Goal: Information Seeking & Learning: Check status

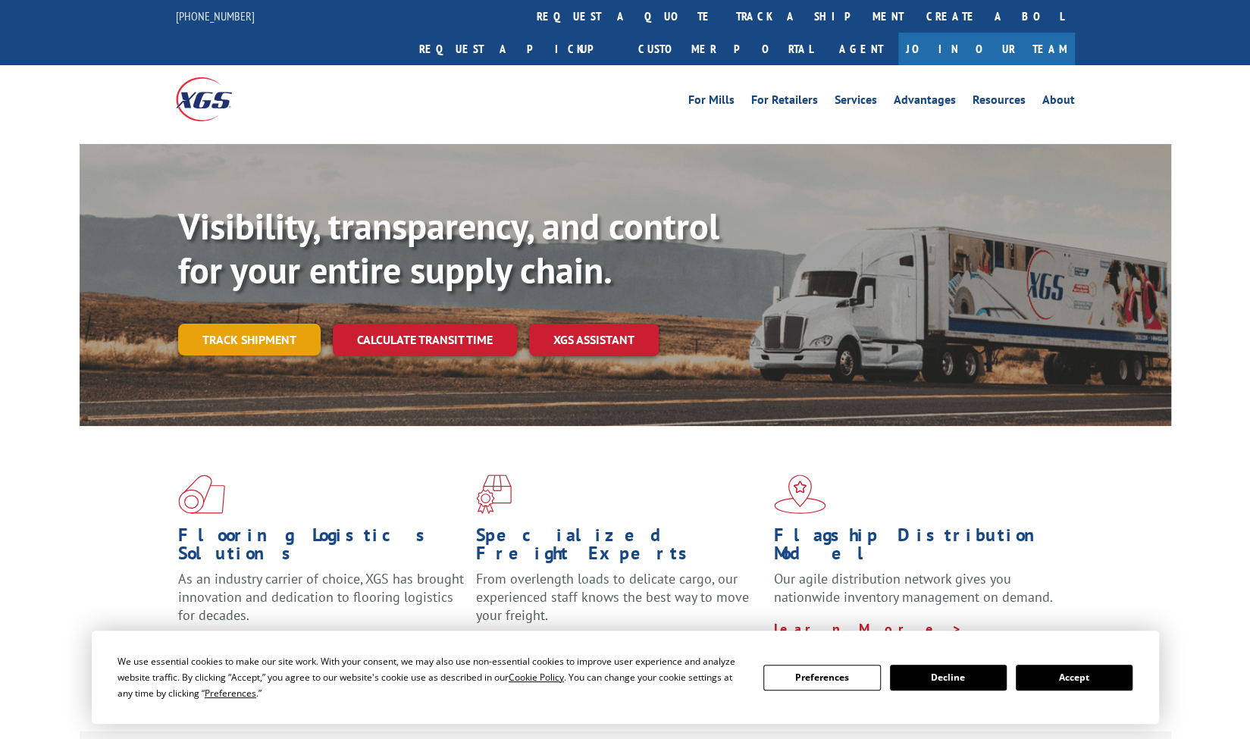
click at [281, 324] on link "Track shipment" at bounding box center [249, 340] width 143 height 32
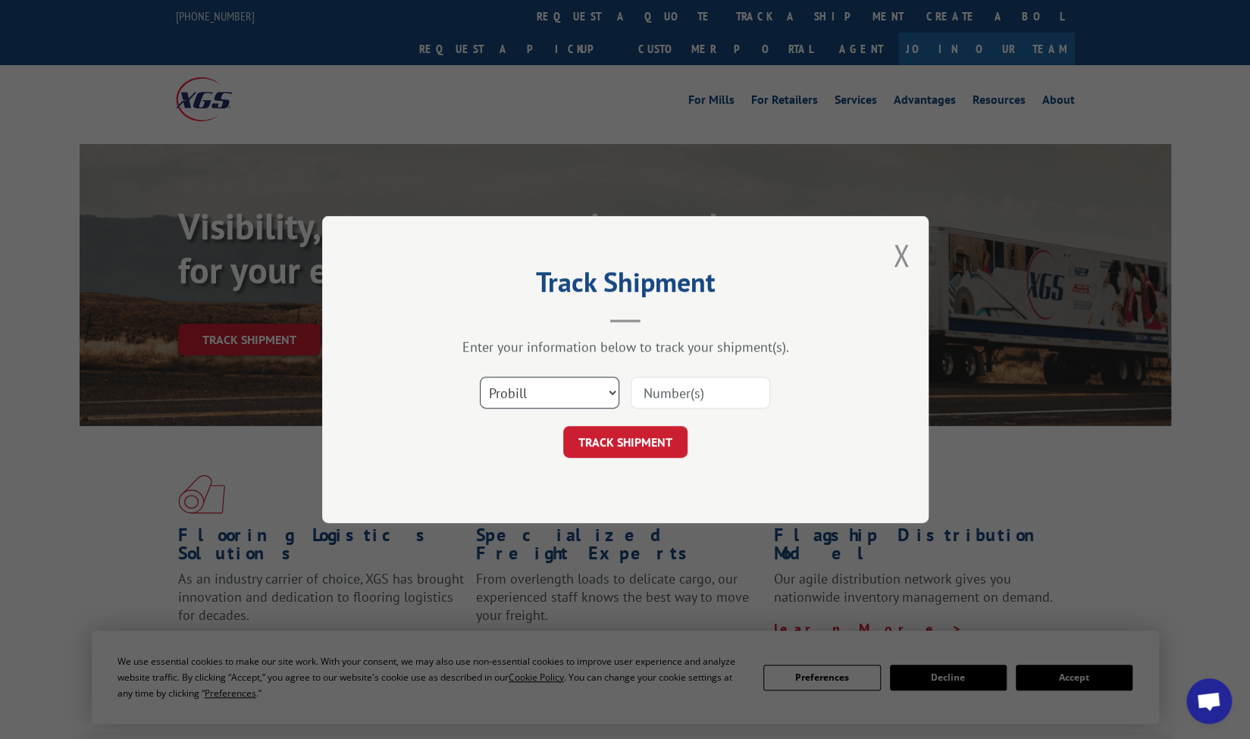
click at [584, 388] on select "Select category... Probill BOL PO" at bounding box center [550, 393] width 140 height 32
select select "bol"
click at [480, 377] on select "Select category... Probill BOL PO" at bounding box center [550, 393] width 140 height 32
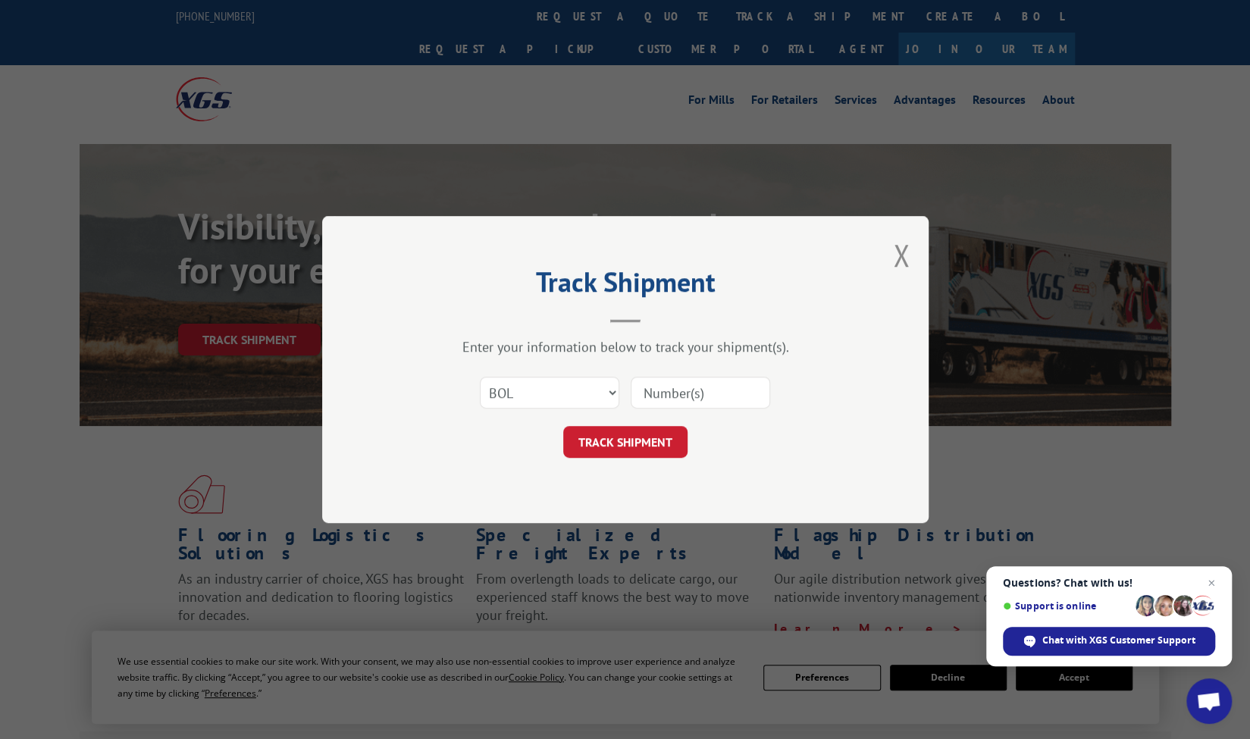
click at [649, 393] on input at bounding box center [701, 393] width 140 height 32
paste input "4742481"
click at [643, 386] on input "4742481" at bounding box center [701, 393] width 140 height 32
type input "4742481"
click at [659, 447] on button "TRACK SHIPMENT" at bounding box center [625, 442] width 124 height 32
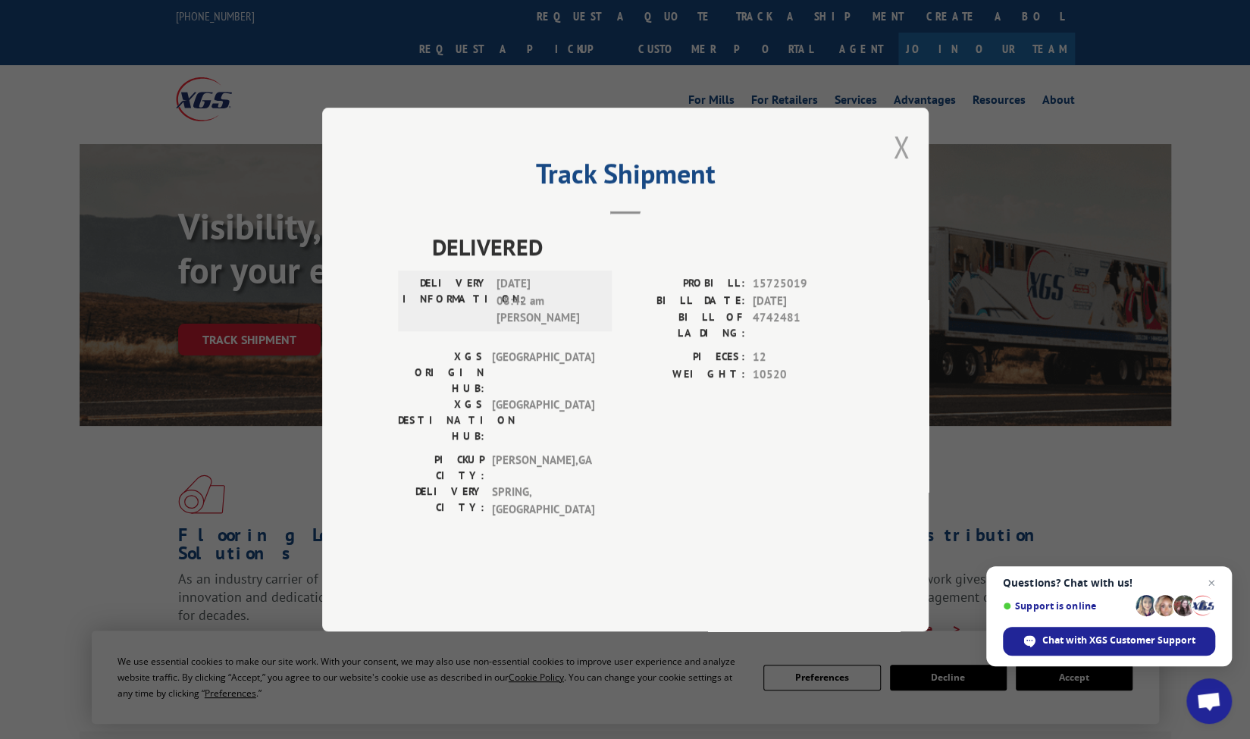
click at [908, 167] on button "Close modal" at bounding box center [901, 147] width 17 height 40
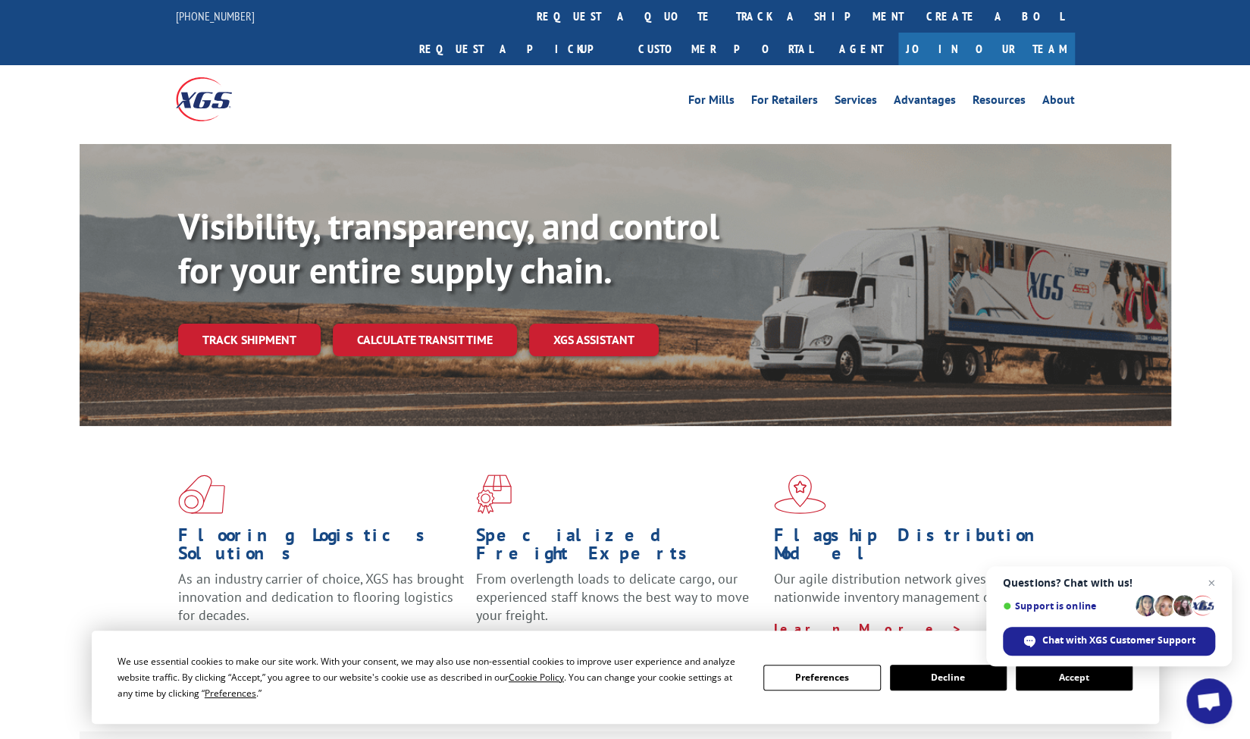
click at [295, 327] on div "Visibility, transparency, and control for your entire supply chain. Track shipm…" at bounding box center [674, 311] width 993 height 212
click at [277, 324] on link "Track shipment" at bounding box center [249, 340] width 143 height 32
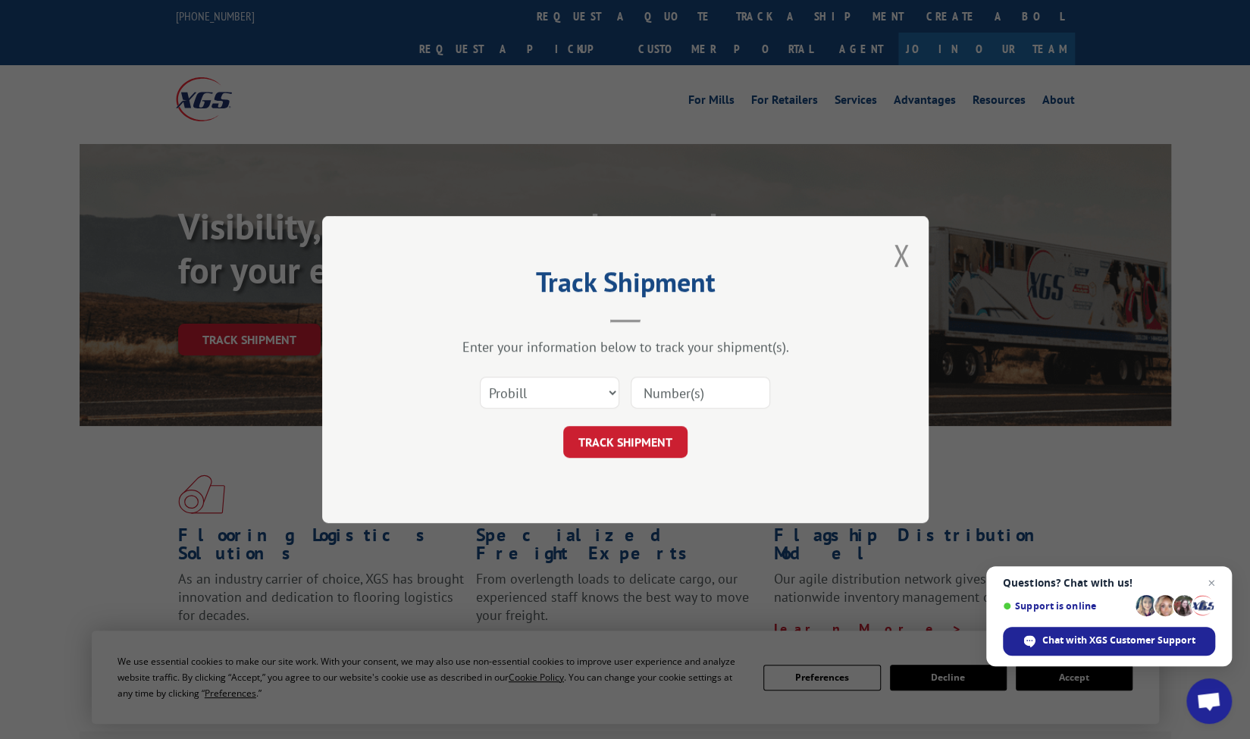
click at [597, 408] on div "Select category... Probill BOL PO" at bounding box center [550, 392] width 138 height 35
click at [590, 397] on select "Select category... Probill BOL PO" at bounding box center [550, 393] width 140 height 32
select select "bol"
click at [480, 377] on select "Select category... Probill BOL PO" at bounding box center [550, 393] width 140 height 32
click at [662, 384] on input at bounding box center [701, 393] width 140 height 32
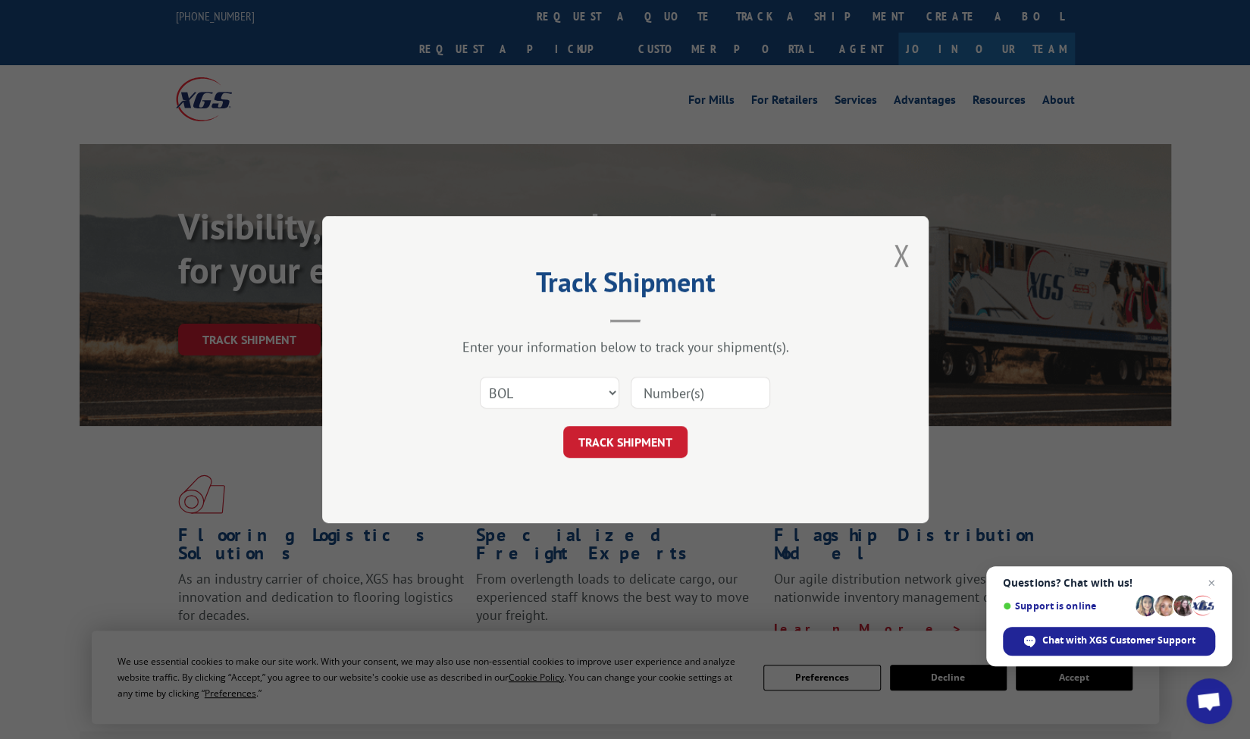
paste input "3399081"
click at [644, 398] on input "3399081" at bounding box center [701, 393] width 140 height 32
type input "3399081"
click at [673, 444] on button "TRACK SHIPMENT" at bounding box center [625, 442] width 124 height 32
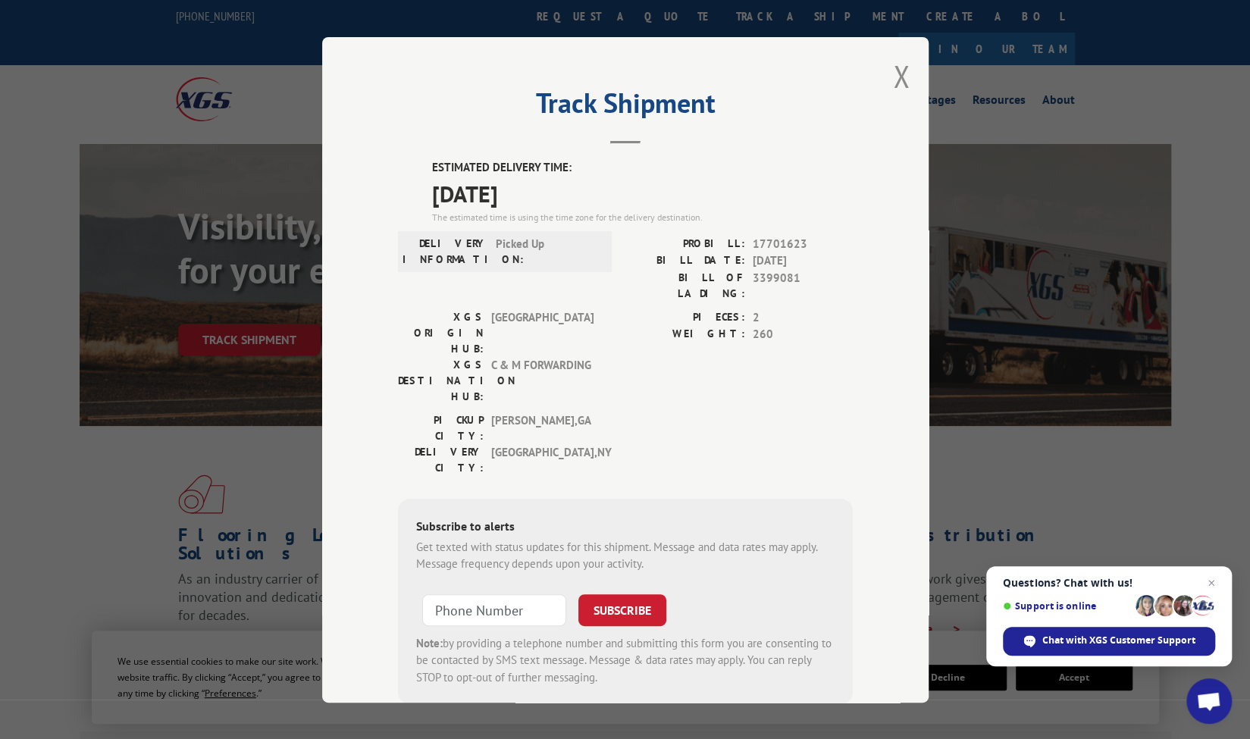
drag, startPoint x: 896, startPoint y: 73, endPoint x: 889, endPoint y: 71, distance: 7.9
click at [896, 73] on button "Close modal" at bounding box center [901, 76] width 17 height 40
